Goal: Task Accomplishment & Management: Use online tool/utility

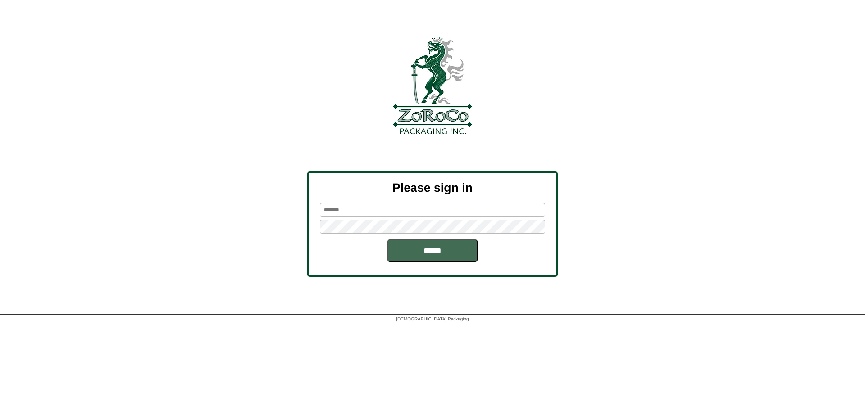
type input "*******"
click at [410, 253] on input "*****" at bounding box center [432, 251] width 90 height 23
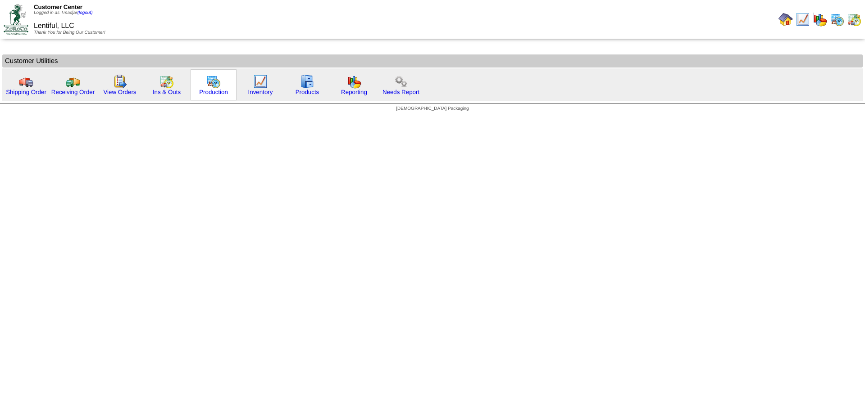
click at [207, 87] on img at bounding box center [213, 81] width 14 height 14
